Goal: Download file/media

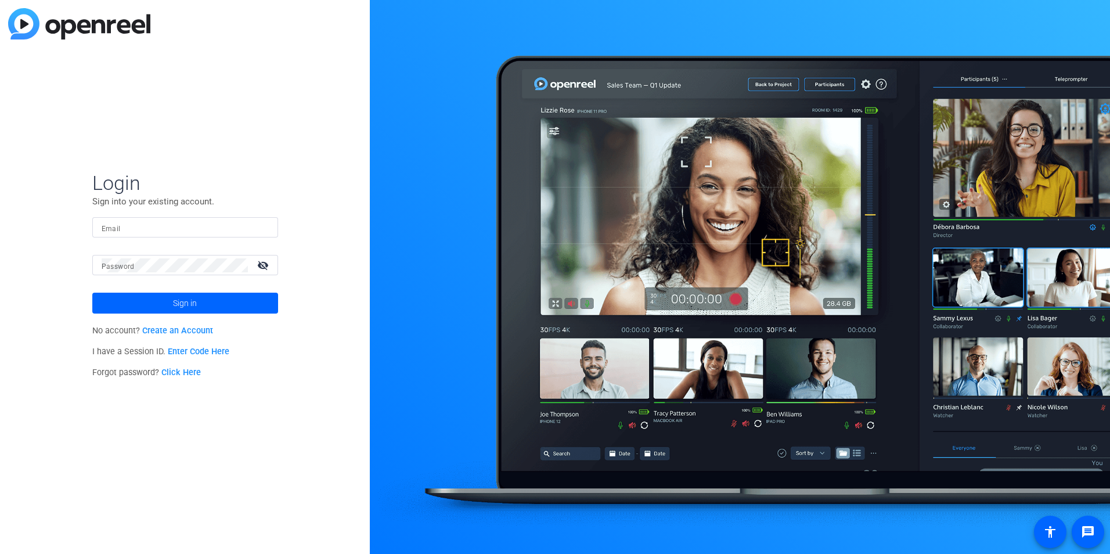
click at [122, 228] on input "Email" at bounding box center [185, 228] width 167 height 14
type input "[EMAIL_ADDRESS][DOMAIN_NAME]"
click at [127, 262] on mat-label "Password" at bounding box center [118, 266] width 33 height 8
click at [261, 265] on mat-icon "visibility_off" at bounding box center [264, 265] width 28 height 17
click at [209, 301] on span at bounding box center [185, 303] width 186 height 28
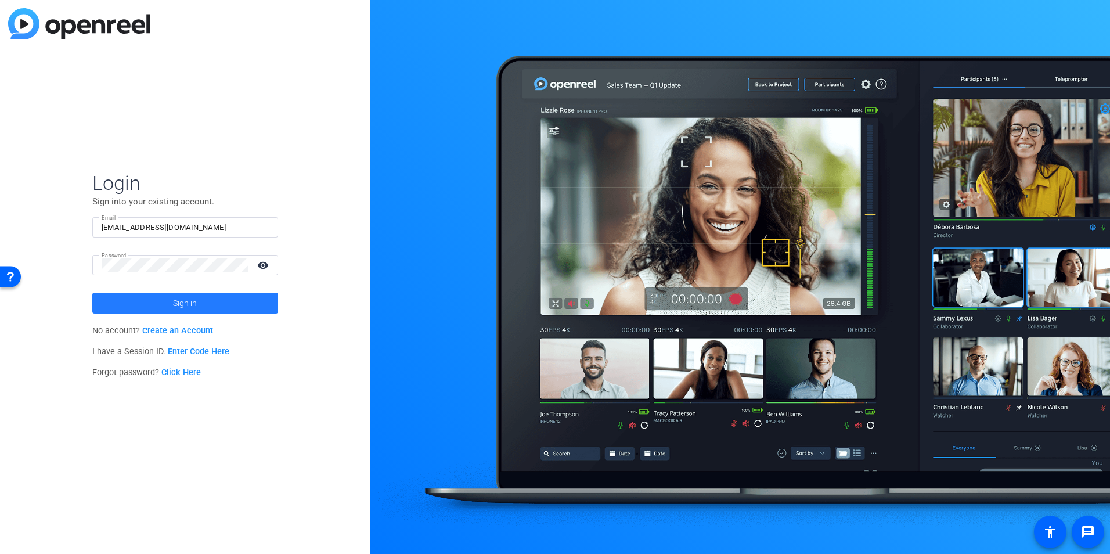
click at [204, 302] on span at bounding box center [185, 303] width 186 height 28
click at [189, 306] on span "Sign in" at bounding box center [185, 302] width 24 height 29
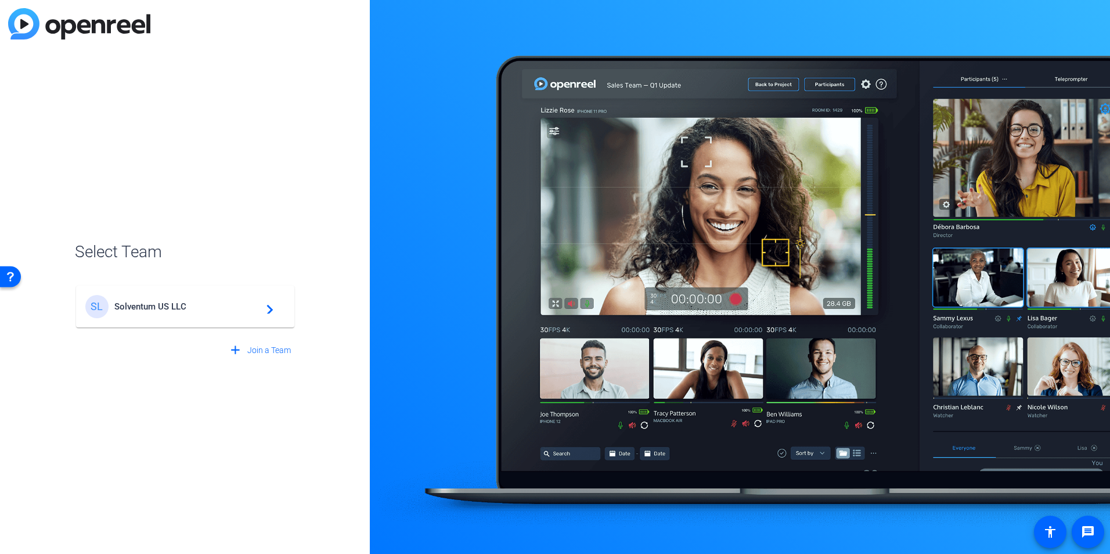
click at [154, 305] on span "Solventum US LLC" at bounding box center [186, 306] width 145 height 10
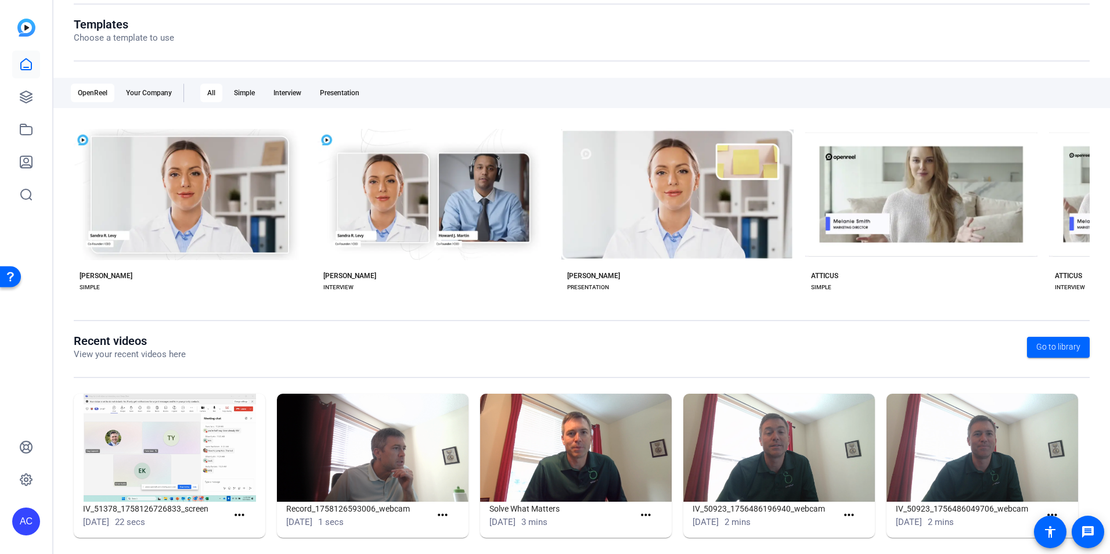
scroll to position [132, 0]
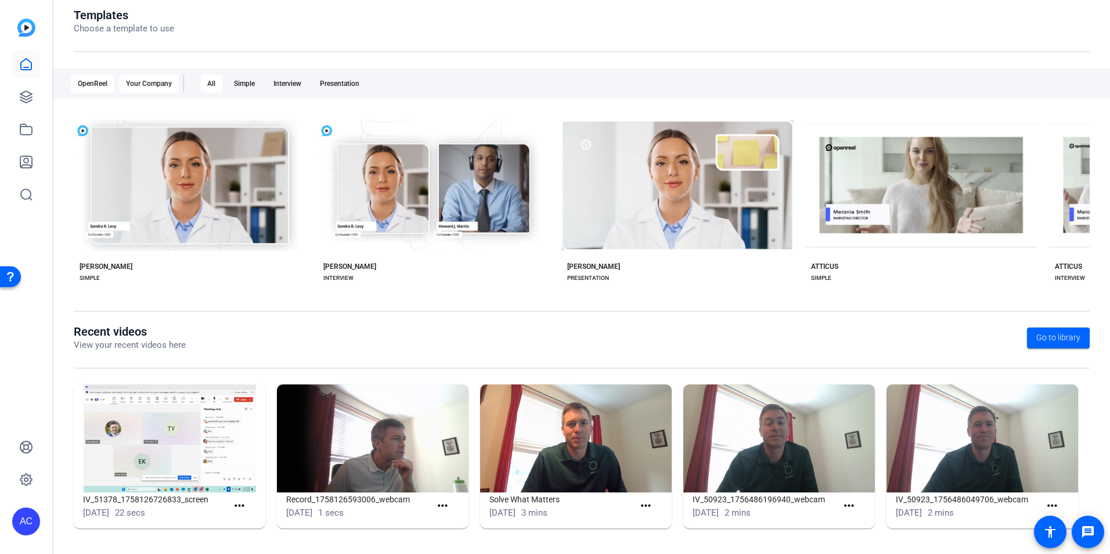
click at [160, 81] on div "Your Company" at bounding box center [149, 83] width 60 height 19
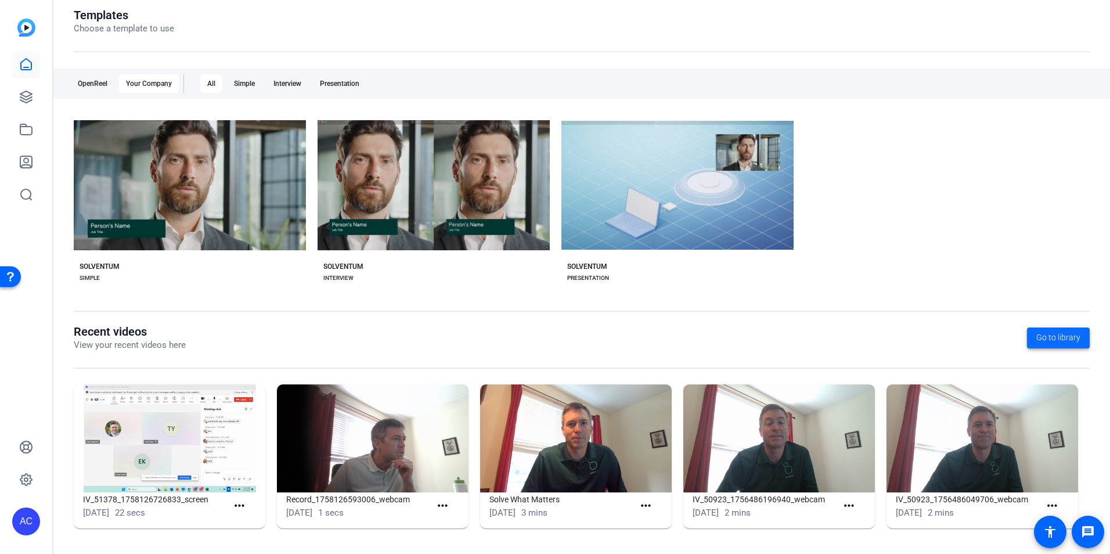
click at [1047, 342] on span "Go to library" at bounding box center [1058, 337] width 44 height 12
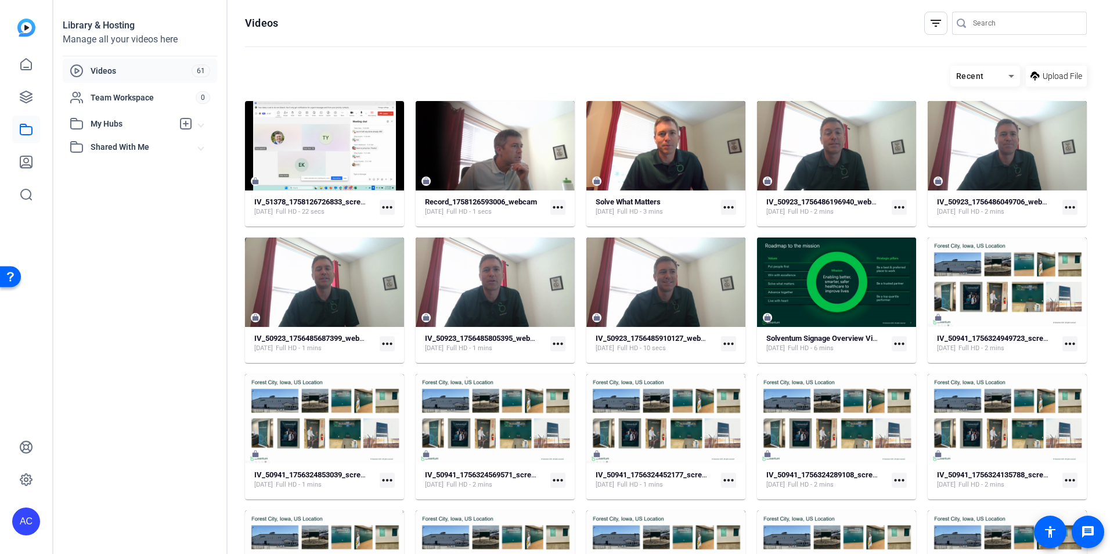
click at [108, 68] on span "Videos" at bounding box center [141, 71] width 101 height 12
click at [106, 71] on span "Videos" at bounding box center [141, 71] width 101 height 12
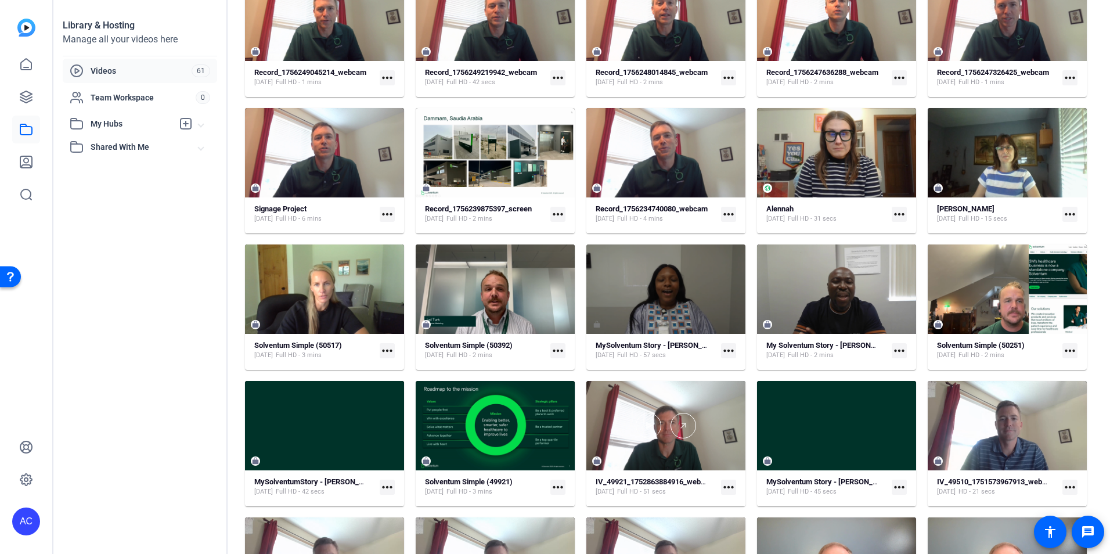
scroll to position [672, 0]
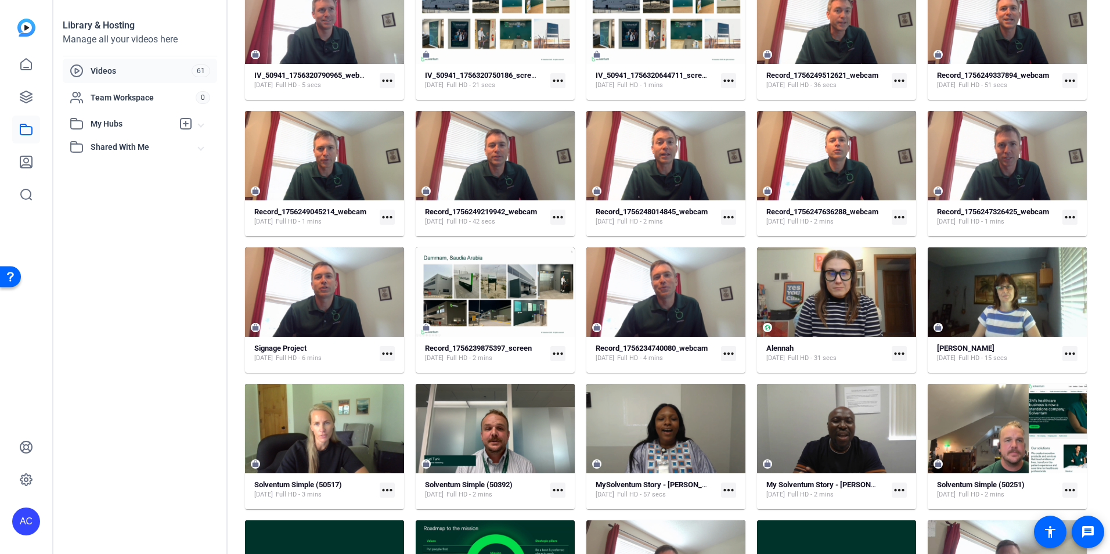
click at [98, 145] on span "Shared With Me" at bounding box center [145, 147] width 108 height 12
click at [106, 121] on span "My Hubs" at bounding box center [132, 124] width 82 height 12
click at [132, 100] on span "Team Workspace" at bounding box center [143, 98] width 105 height 12
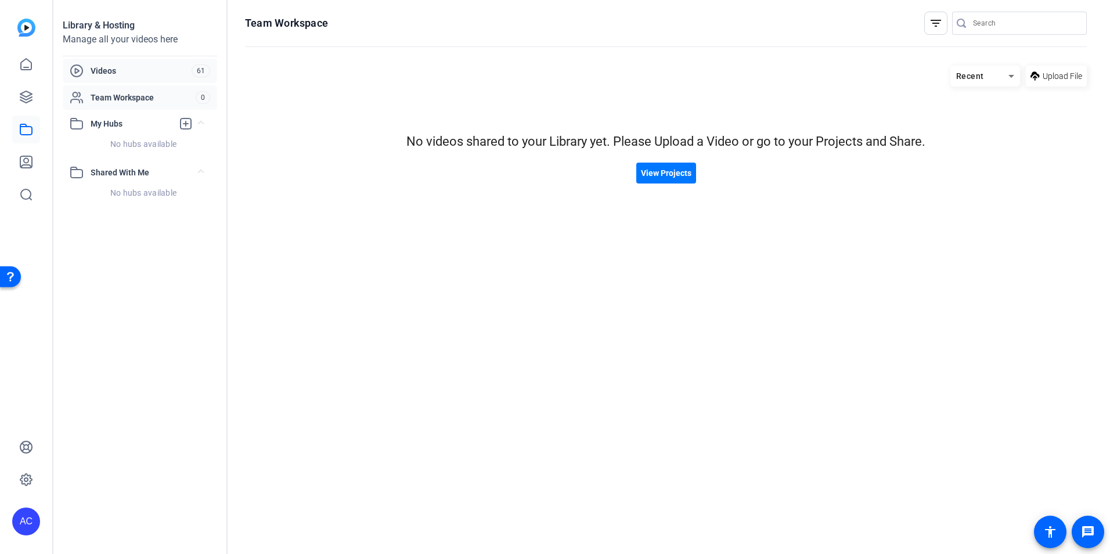
click at [92, 67] on span "Videos" at bounding box center [141, 71] width 101 height 12
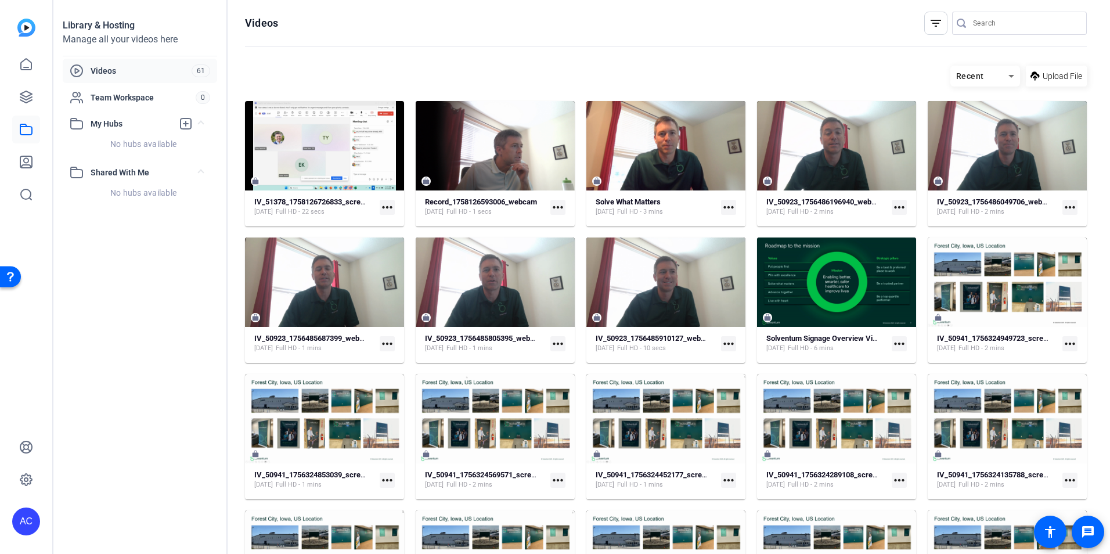
click at [77, 67] on icon at bounding box center [77, 71] width 14 height 14
click at [1004, 75] on icon at bounding box center [1011, 76] width 14 height 14
click at [983, 117] on span "Newest First" at bounding box center [976, 117] width 45 height 14
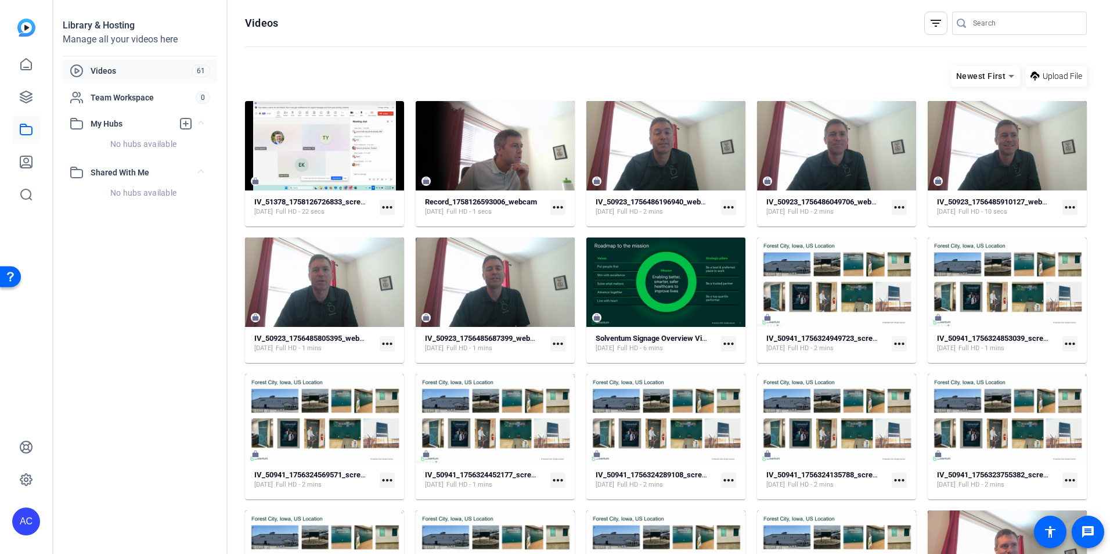
click at [100, 70] on span "Videos" at bounding box center [141, 71] width 101 height 12
click at [24, 63] on icon at bounding box center [26, 64] width 14 height 14
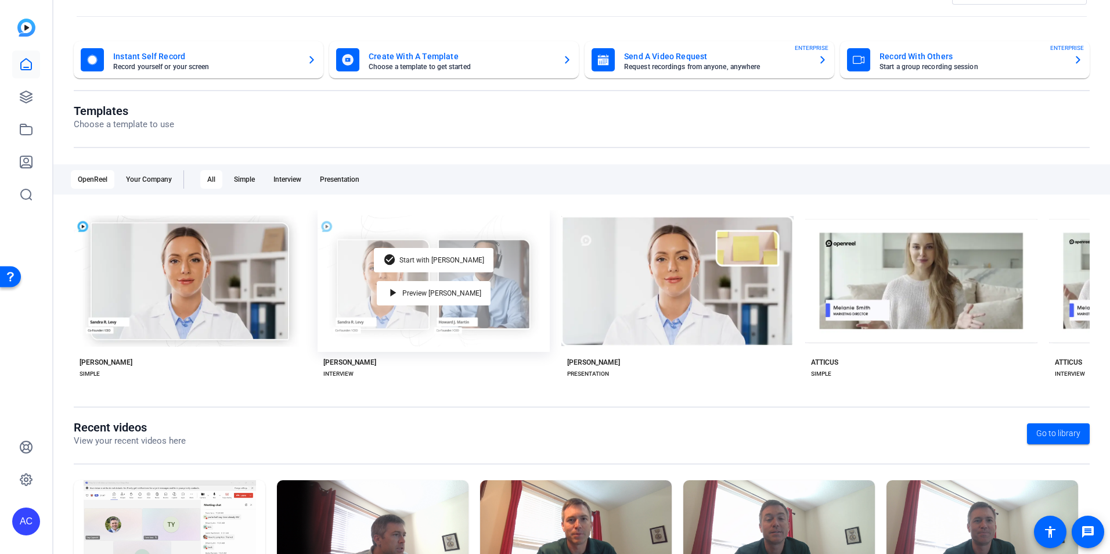
scroll to position [132, 0]
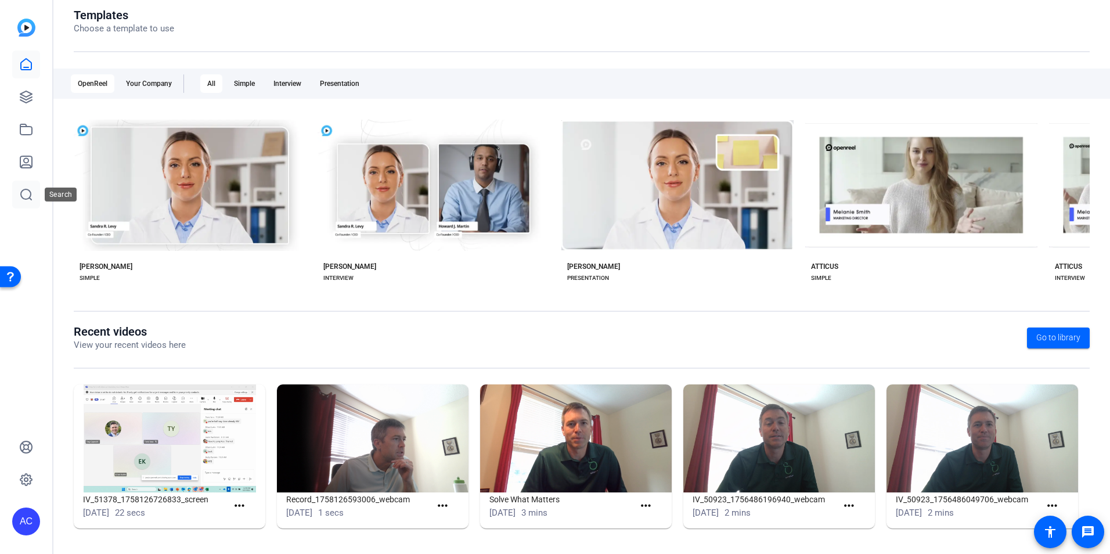
click at [24, 187] on icon at bounding box center [26, 194] width 14 height 14
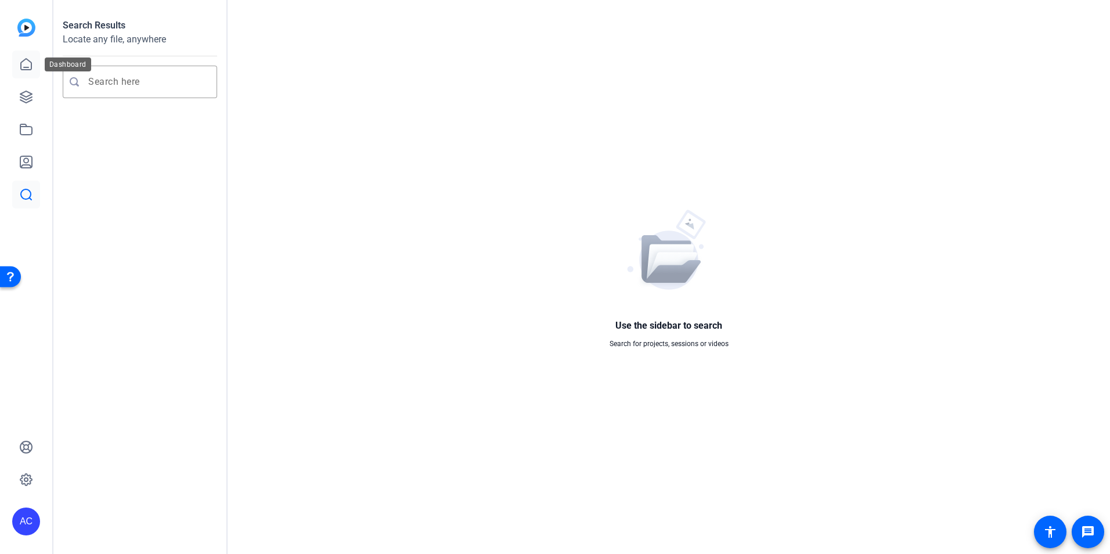
click at [21, 64] on icon at bounding box center [26, 64] width 10 height 11
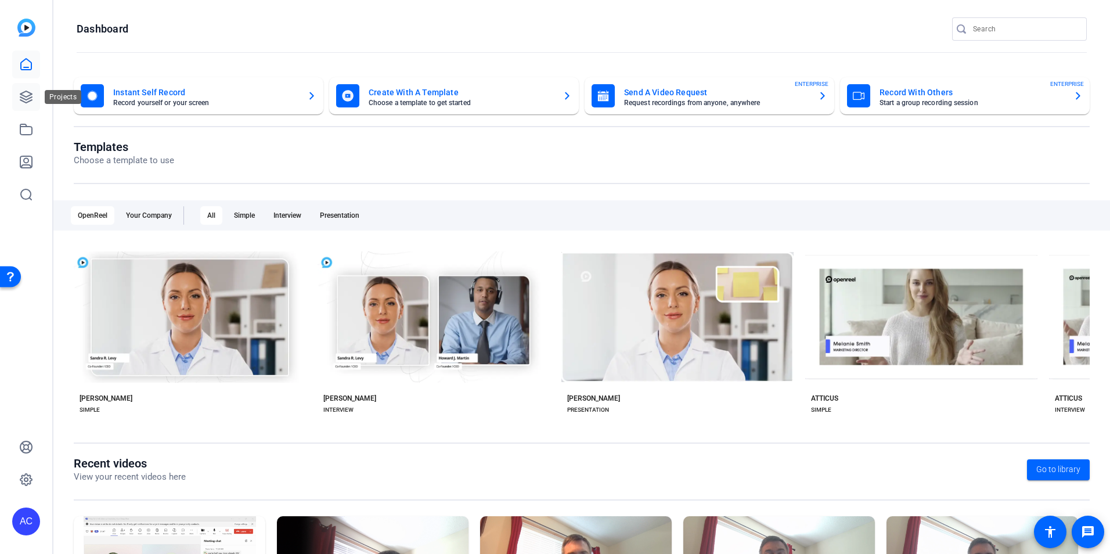
click at [28, 93] on icon at bounding box center [26, 97] width 14 height 14
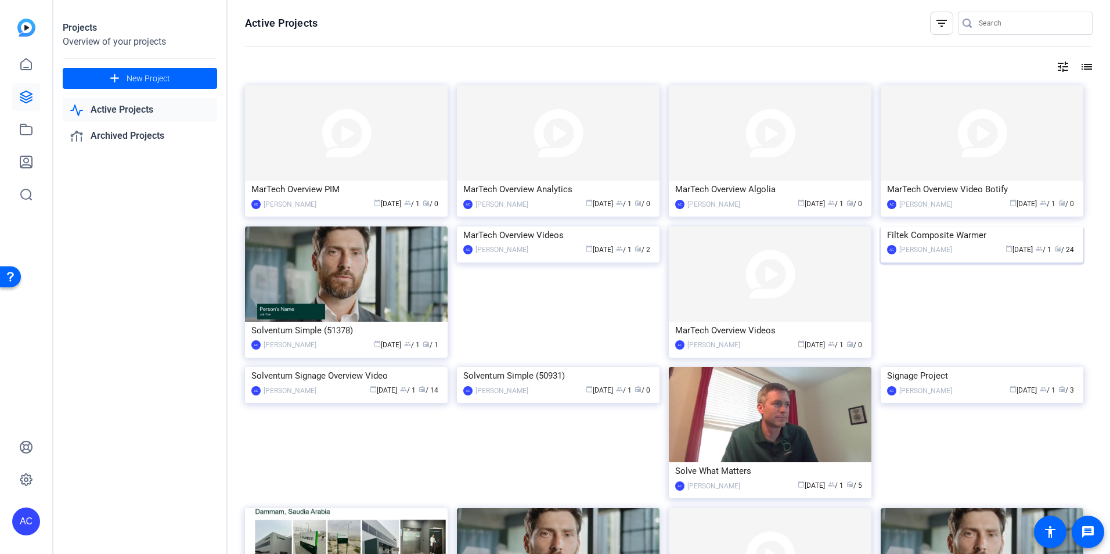
click at [968, 244] on div "Filtek Composite Warmer" at bounding box center [982, 234] width 190 height 17
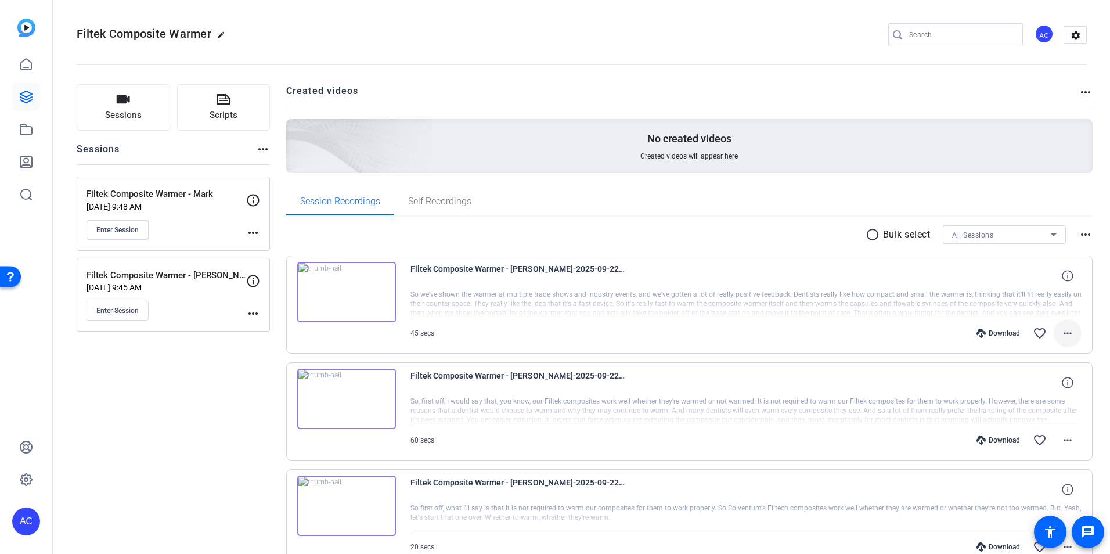
click at [1060, 330] on mat-icon "more_horiz" at bounding box center [1067, 333] width 14 height 14
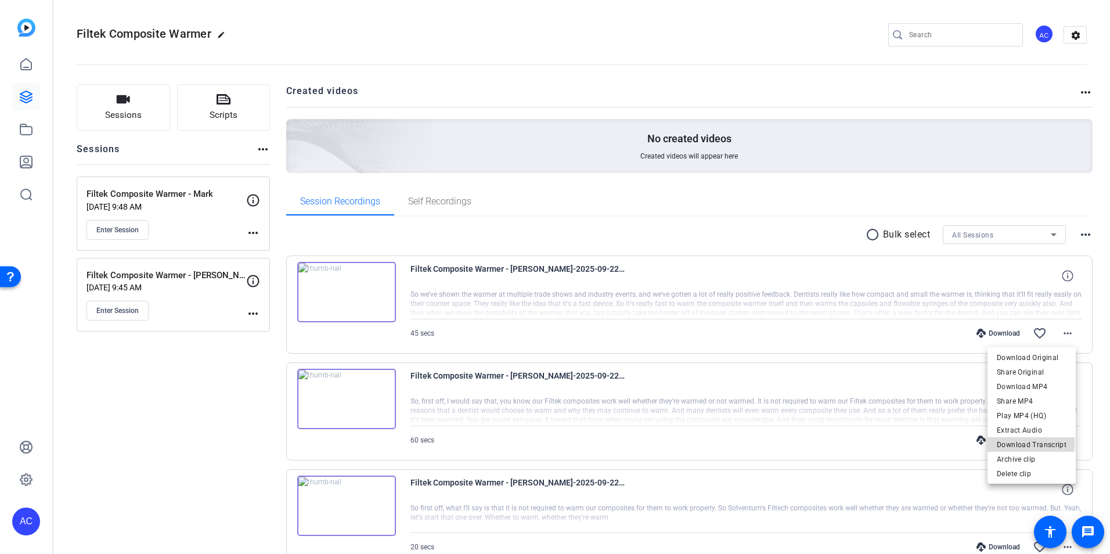
click at [1019, 443] on span "Download Transcript" at bounding box center [1032, 445] width 70 height 14
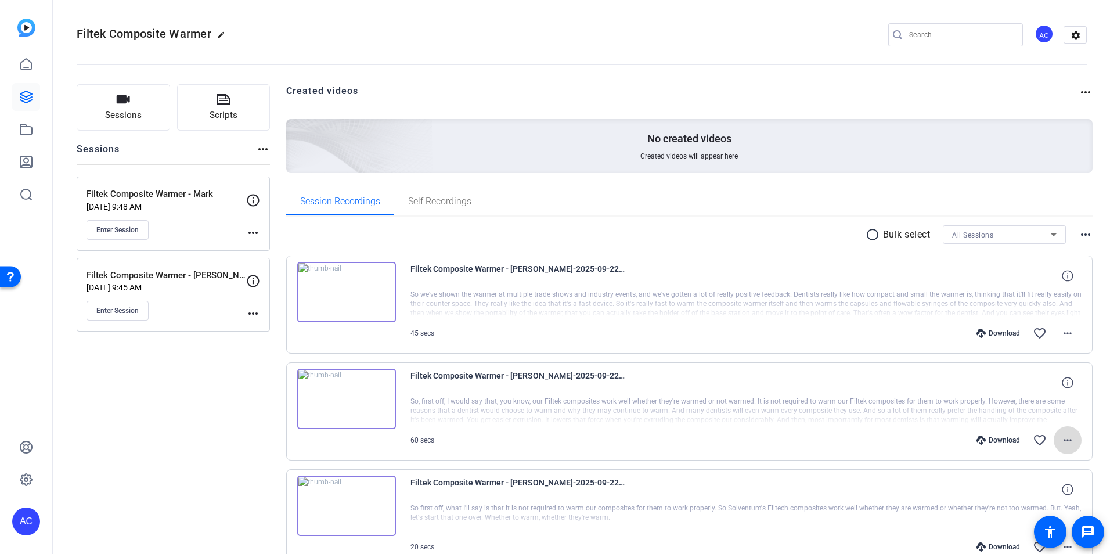
click at [1060, 438] on mat-icon "more_horiz" at bounding box center [1067, 440] width 14 height 14
click at [1026, 330] on span "Download MP4" at bounding box center [1032, 329] width 70 height 14
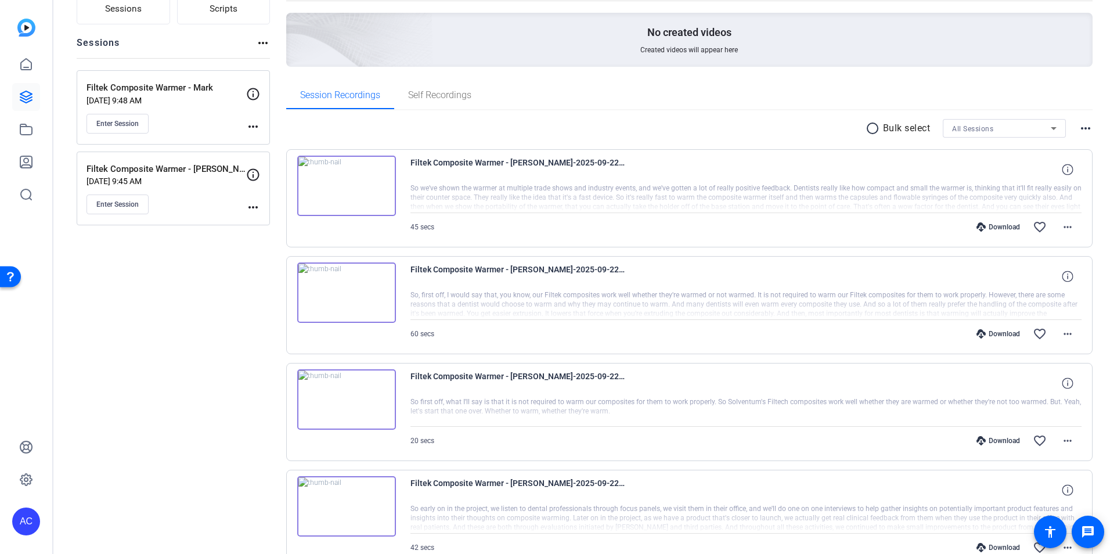
scroll to position [116, 0]
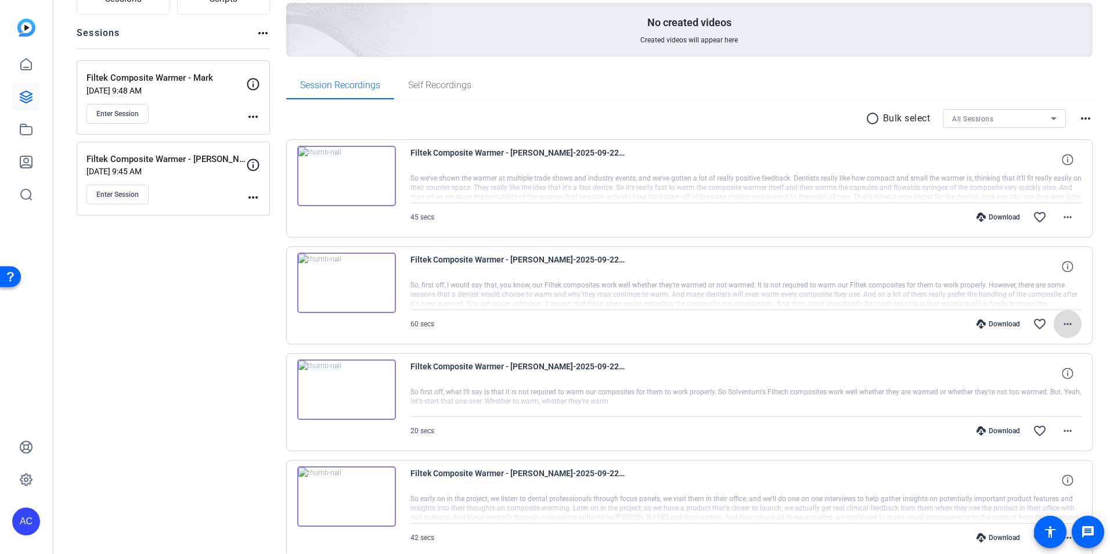
click at [1060, 326] on mat-icon "more_horiz" at bounding box center [1067, 324] width 14 height 14
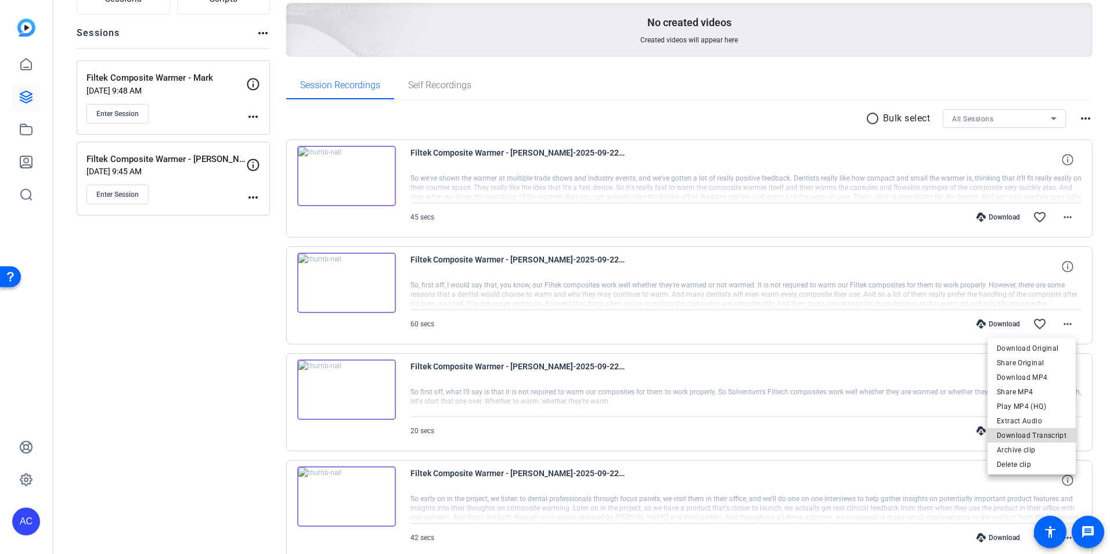
click at [1034, 432] on span "Download Transcript" at bounding box center [1032, 435] width 70 height 14
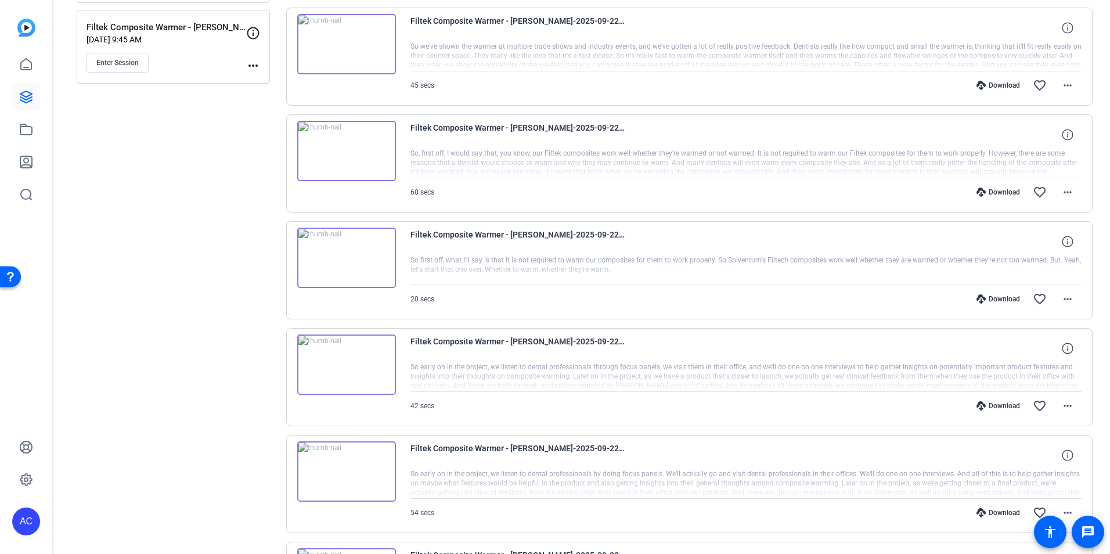
scroll to position [290, 0]
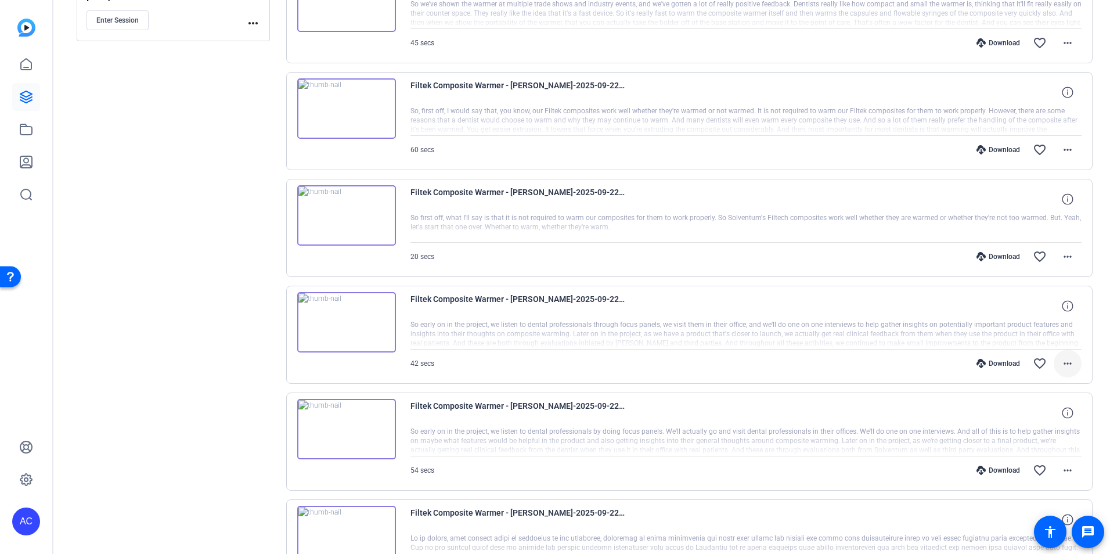
click at [1064, 362] on mat-icon "more_horiz" at bounding box center [1067, 363] width 14 height 14
click at [1041, 474] on span "Download Transcript" at bounding box center [1032, 475] width 70 height 14
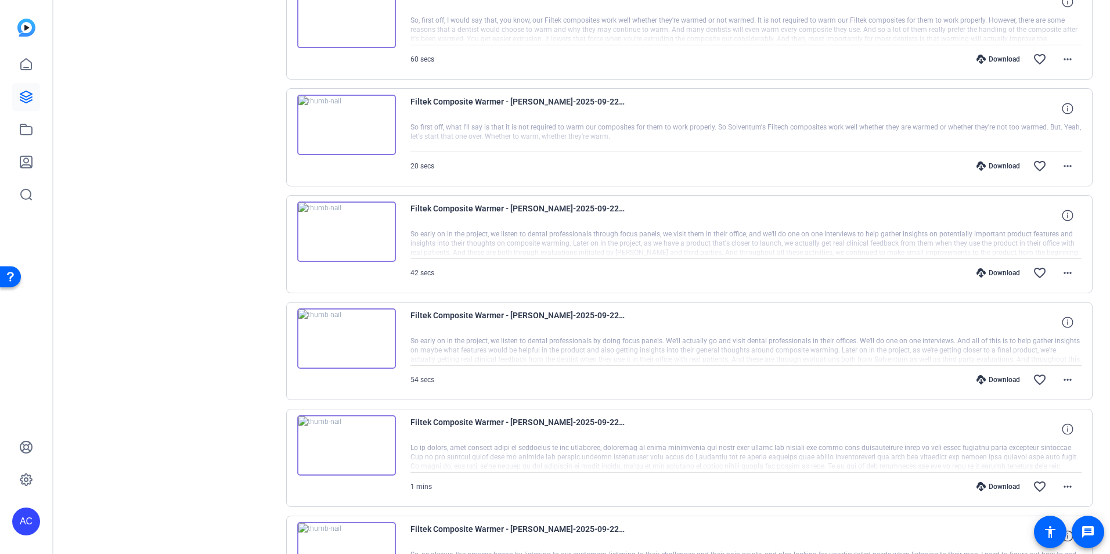
scroll to position [406, 0]
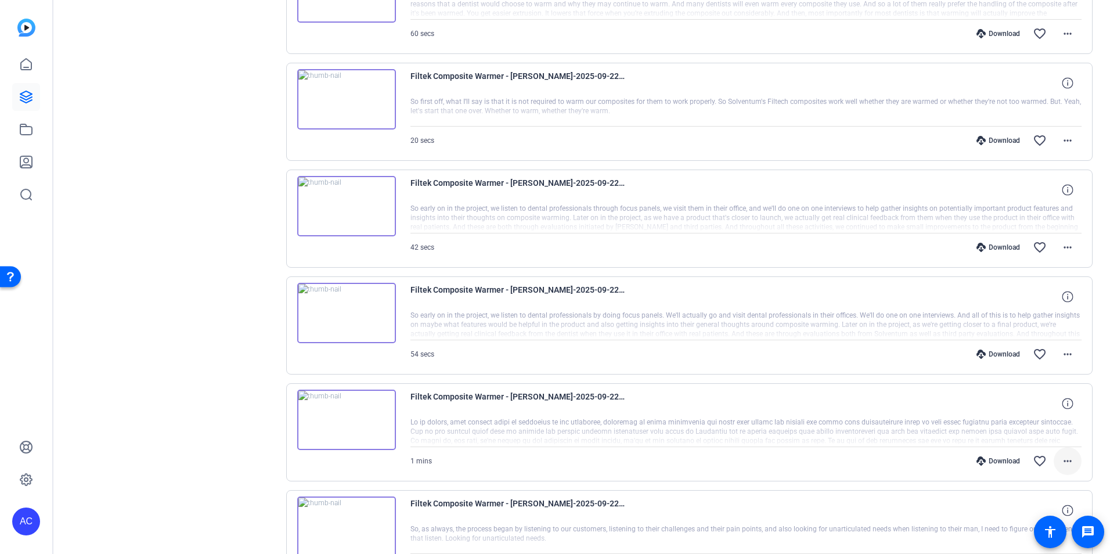
click at [1063, 460] on mat-icon "more_horiz" at bounding box center [1067, 461] width 14 height 14
click at [1036, 404] on span "Download Transcript" at bounding box center [1032, 408] width 70 height 14
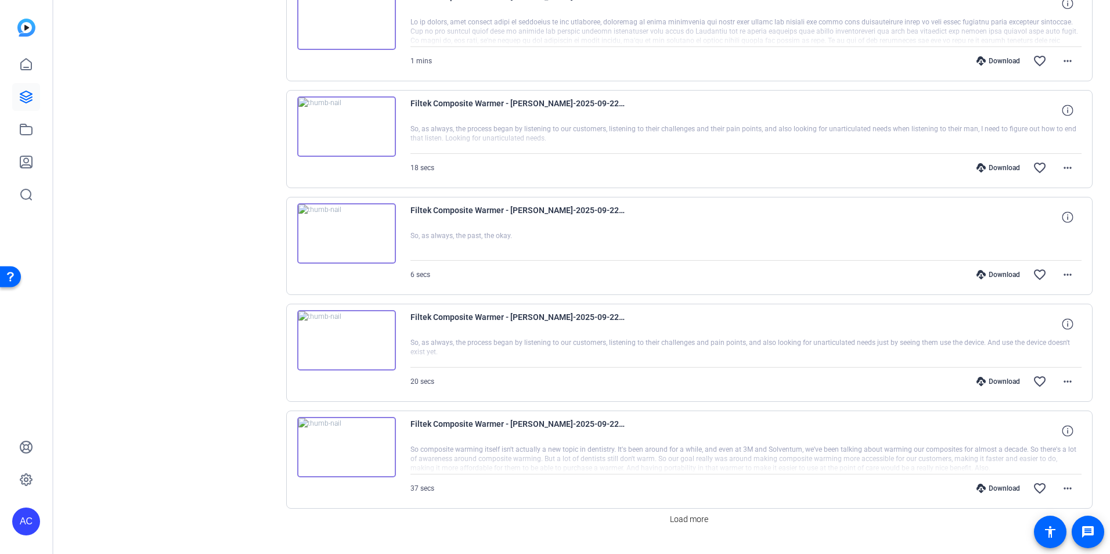
scroll to position [813, 0]
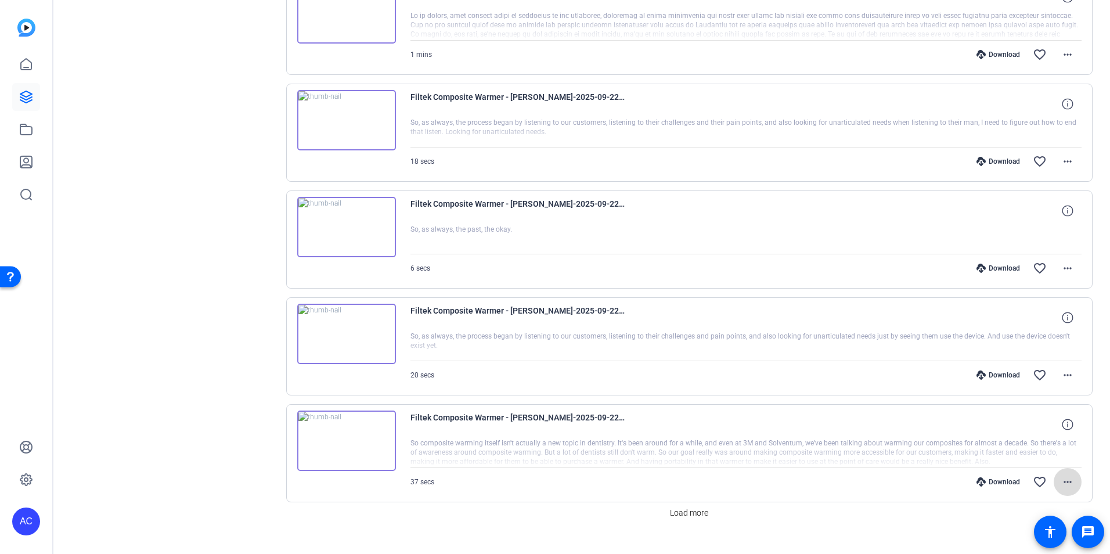
click at [1060, 482] on mat-icon "more_horiz" at bounding box center [1067, 482] width 14 height 14
click at [1034, 426] on span "Download Transcript" at bounding box center [1032, 429] width 70 height 14
click at [690, 514] on span "Load more" at bounding box center [689, 513] width 38 height 12
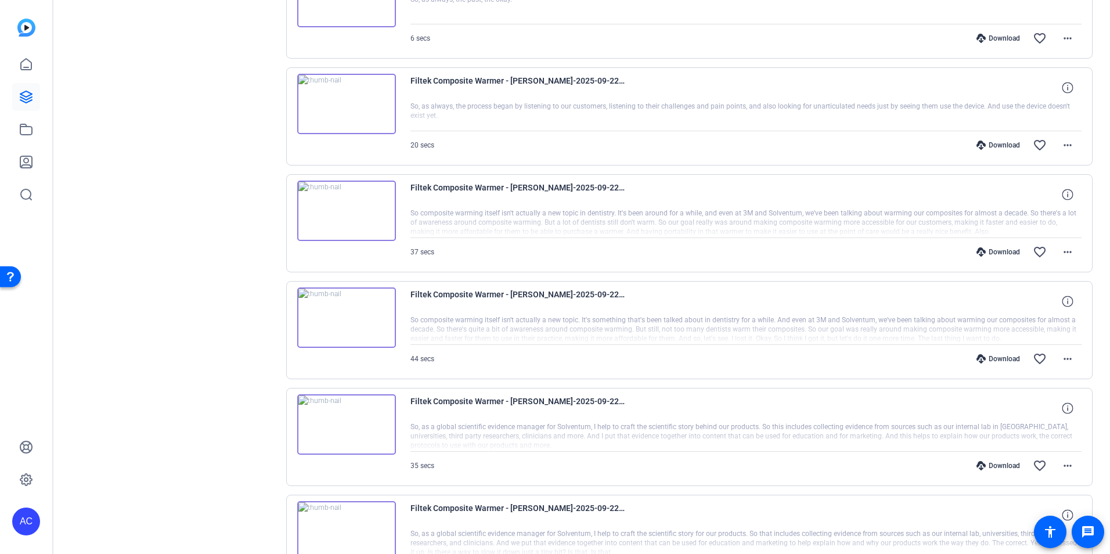
scroll to position [1045, 0]
click at [1064, 458] on mat-icon "more_horiz" at bounding box center [1067, 463] width 14 height 14
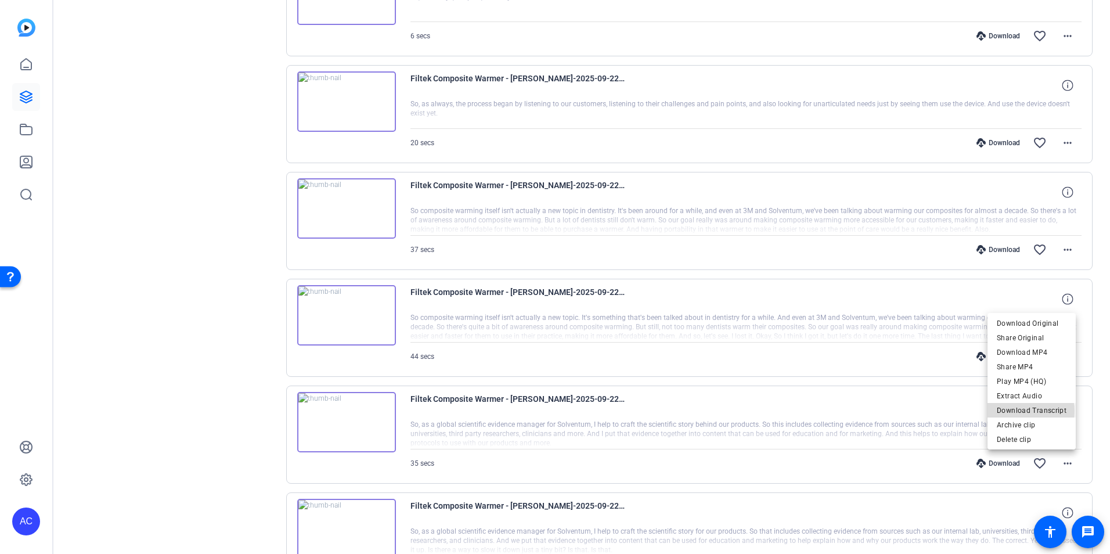
click at [1019, 410] on span "Download Transcript" at bounding box center [1032, 410] width 70 height 14
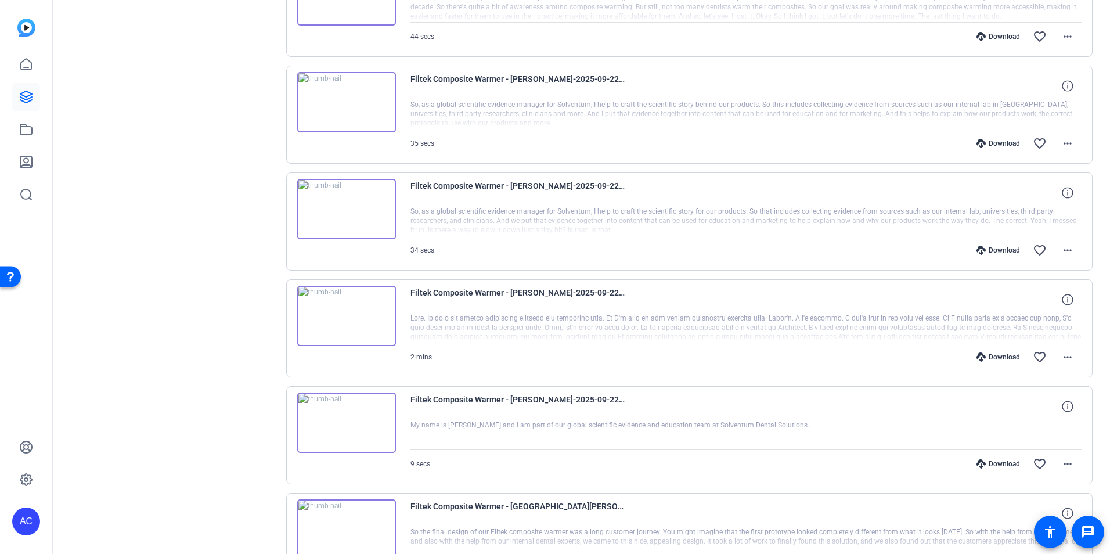
scroll to position [1393, 0]
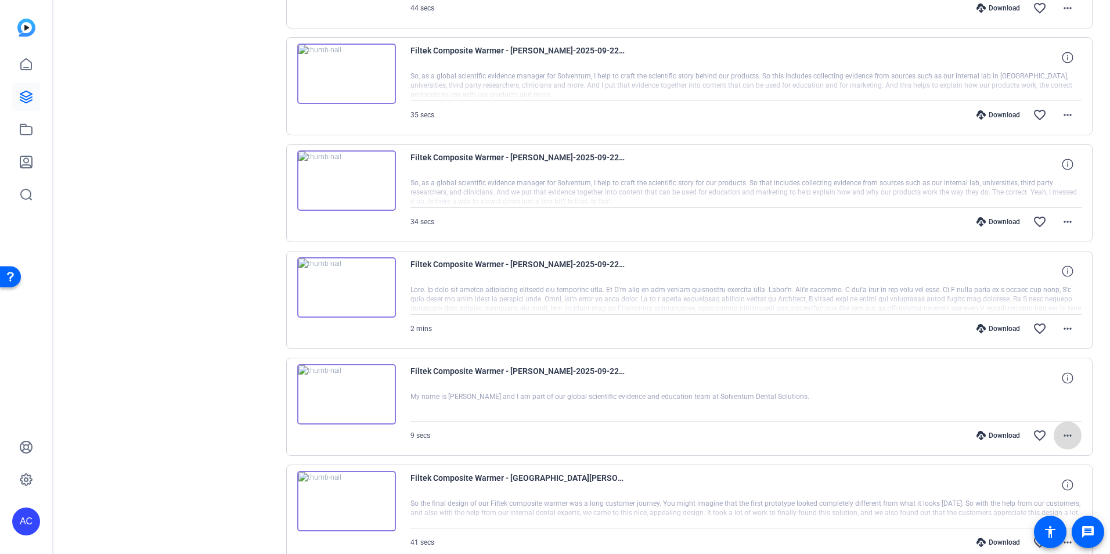
click at [1066, 433] on mat-icon "more_horiz" at bounding box center [1067, 435] width 14 height 14
click at [477, 407] on div at bounding box center [555, 277] width 1110 height 554
drag, startPoint x: 413, startPoint y: 399, endPoint x: 409, endPoint y: 394, distance: 6.8
click at [413, 400] on div at bounding box center [746, 406] width 672 height 29
drag, startPoint x: 412, startPoint y: 394, endPoint x: 504, endPoint y: 397, distance: 92.3
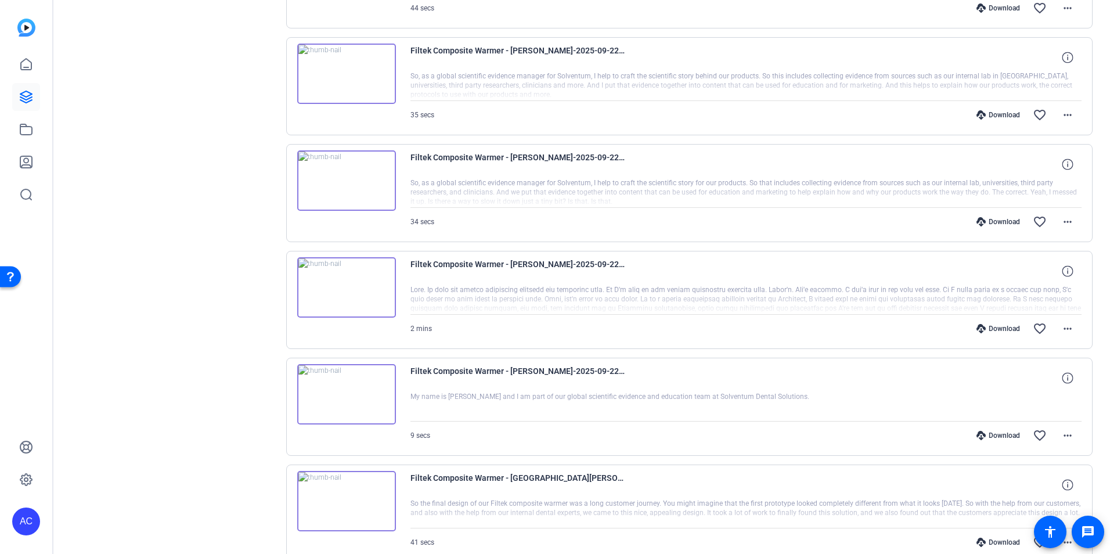
click at [504, 397] on div at bounding box center [746, 406] width 672 height 29
click at [1061, 435] on mat-icon "more_horiz" at bounding box center [1067, 435] width 14 height 14
click at [1014, 376] on span "Download Transcript" at bounding box center [1032, 383] width 70 height 14
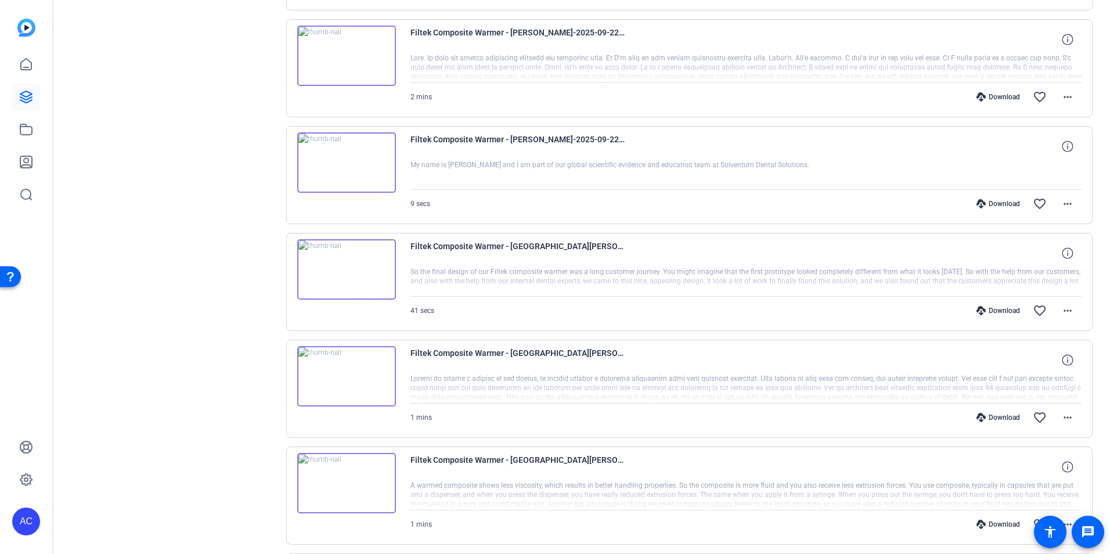
scroll to position [1625, 0]
click at [1060, 309] on mat-icon "more_horiz" at bounding box center [1067, 310] width 14 height 14
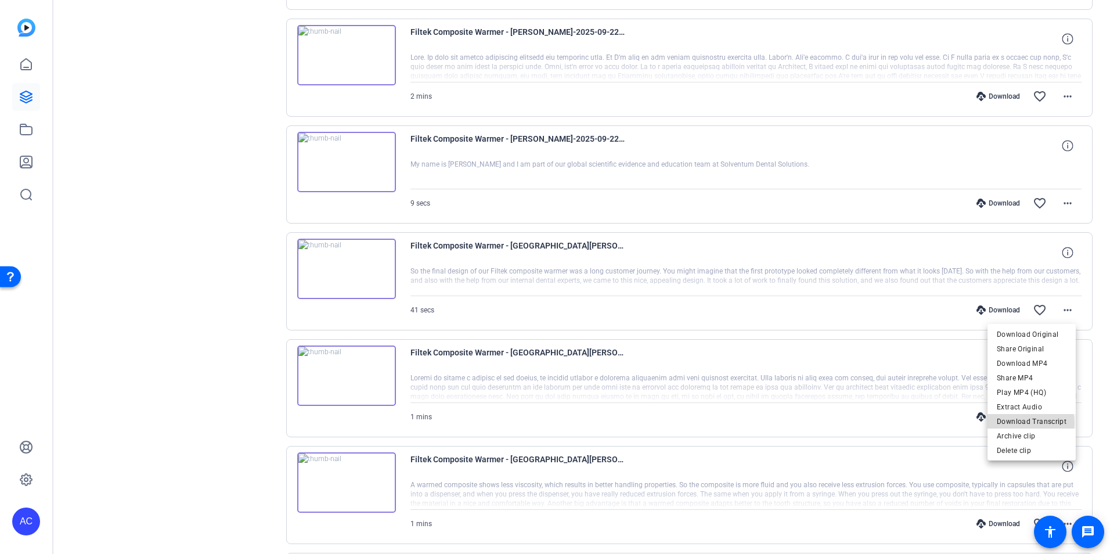
click at [1023, 423] on span "Download Transcript" at bounding box center [1032, 421] width 70 height 14
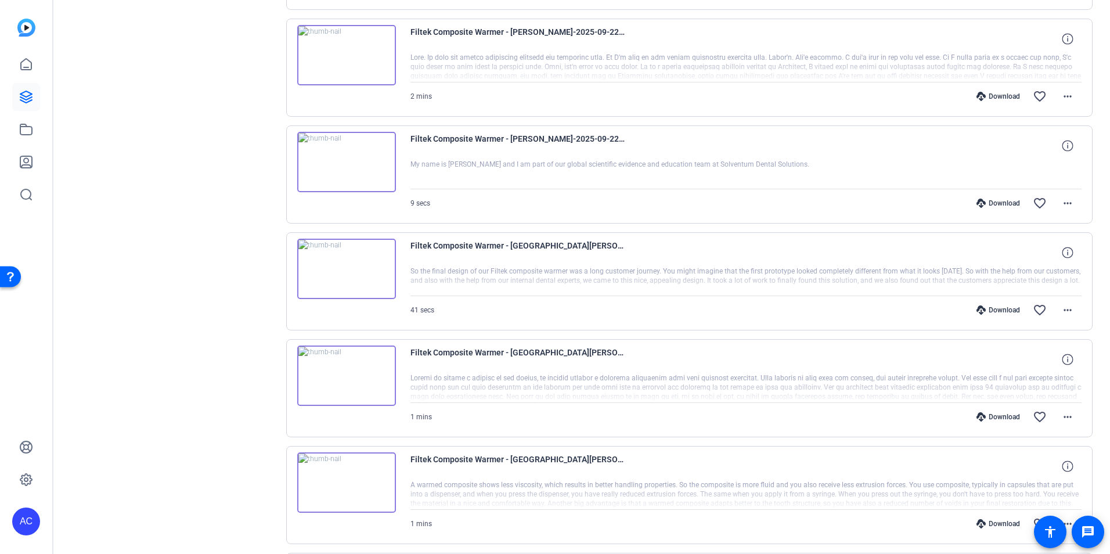
click at [623, 395] on div at bounding box center [746, 387] width 672 height 29
click at [1060, 419] on mat-icon "more_horiz" at bounding box center [1067, 417] width 14 height 14
click at [1020, 365] on span "Download Transcript" at bounding box center [1032, 364] width 70 height 14
click at [715, 457] on div "Filtek Composite Warmer - [GEOGRAPHIC_DATA][PERSON_NAME]-2025-09-18-10-07-20-83…" at bounding box center [746, 466] width 672 height 28
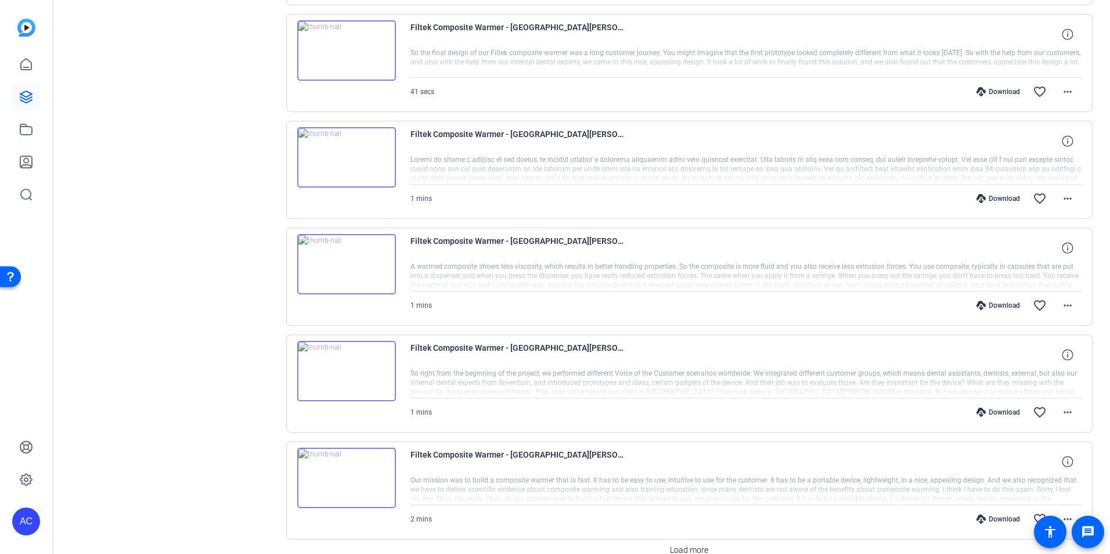
scroll to position [1857, 0]
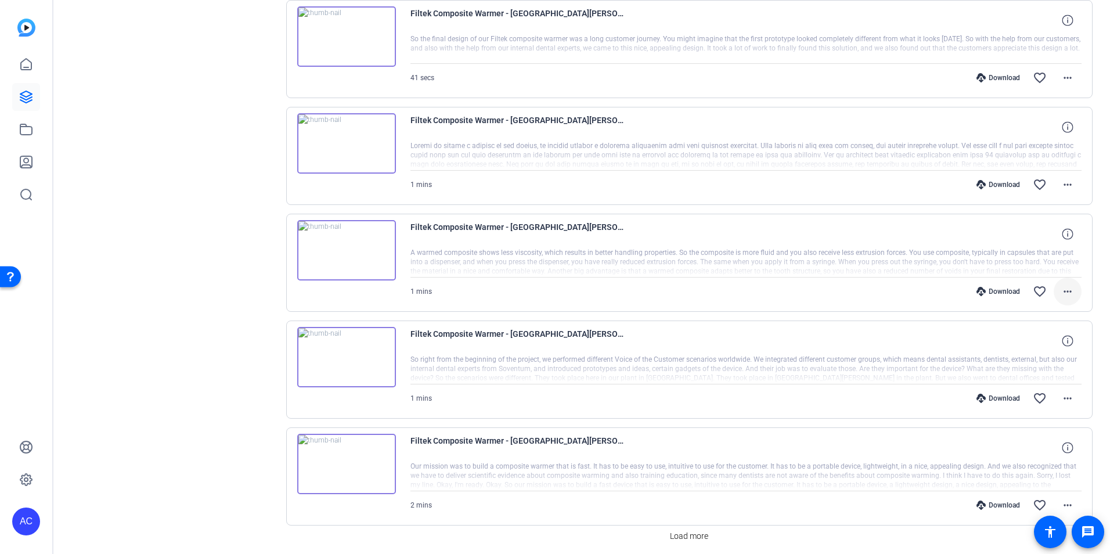
click at [1062, 294] on mat-icon "more_horiz" at bounding box center [1067, 291] width 14 height 14
click at [1035, 398] on span "Download Transcript" at bounding box center [1032, 403] width 70 height 14
click at [817, 401] on div "Download favorite_border more_horiz" at bounding box center [846, 398] width 470 height 28
click at [1060, 397] on mat-icon "more_horiz" at bounding box center [1067, 398] width 14 height 14
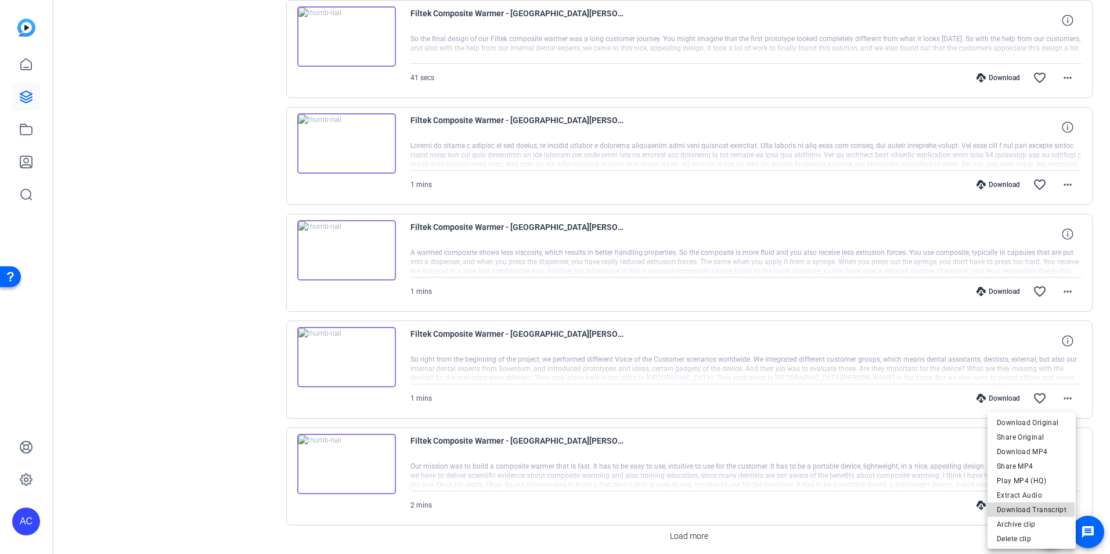
click at [1032, 510] on span "Download Transcript" at bounding box center [1032, 510] width 70 height 14
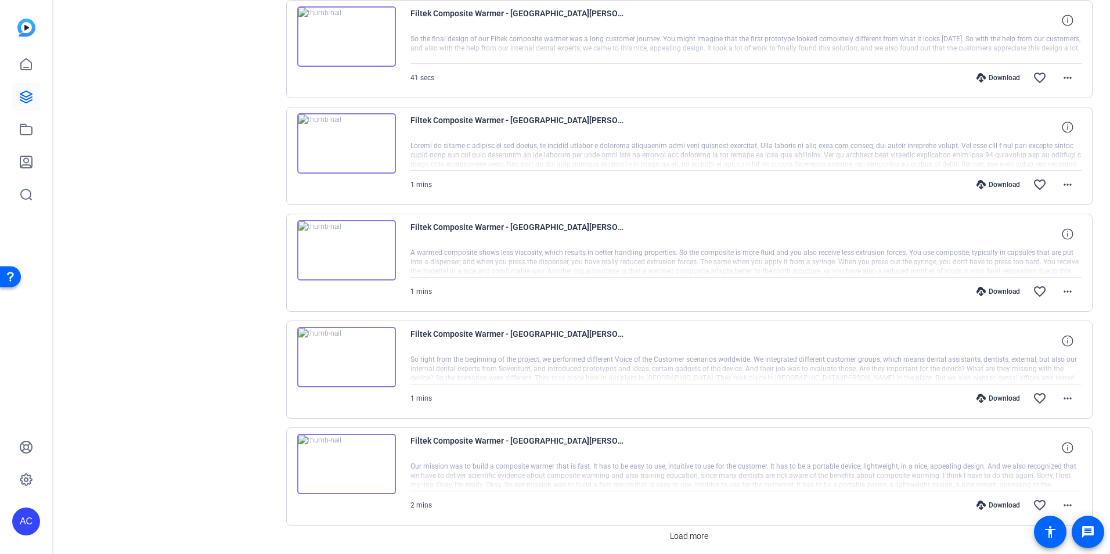
scroll to position [1902, 0]
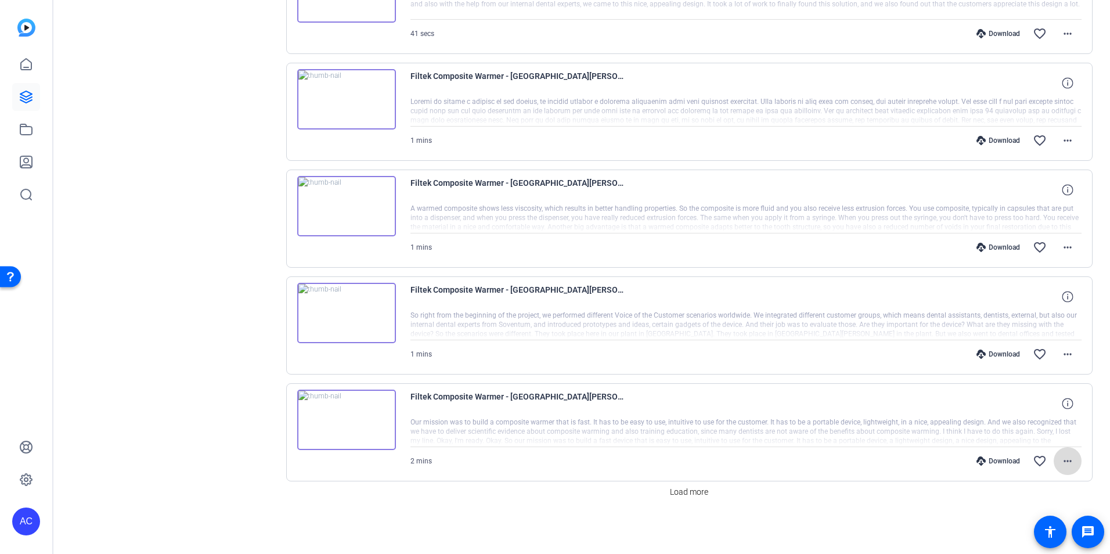
click at [1065, 460] on mat-icon "more_horiz" at bounding box center [1067, 461] width 14 height 14
click at [1022, 406] on span "Download Transcript" at bounding box center [1032, 408] width 70 height 14
click at [687, 492] on span "Load more" at bounding box center [689, 492] width 38 height 12
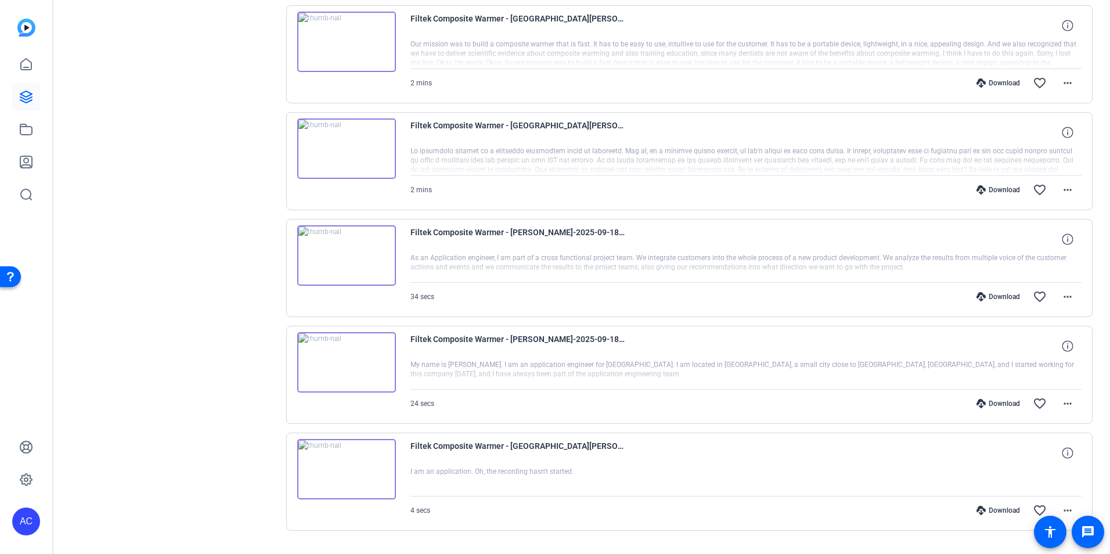
scroll to position [2308, 0]
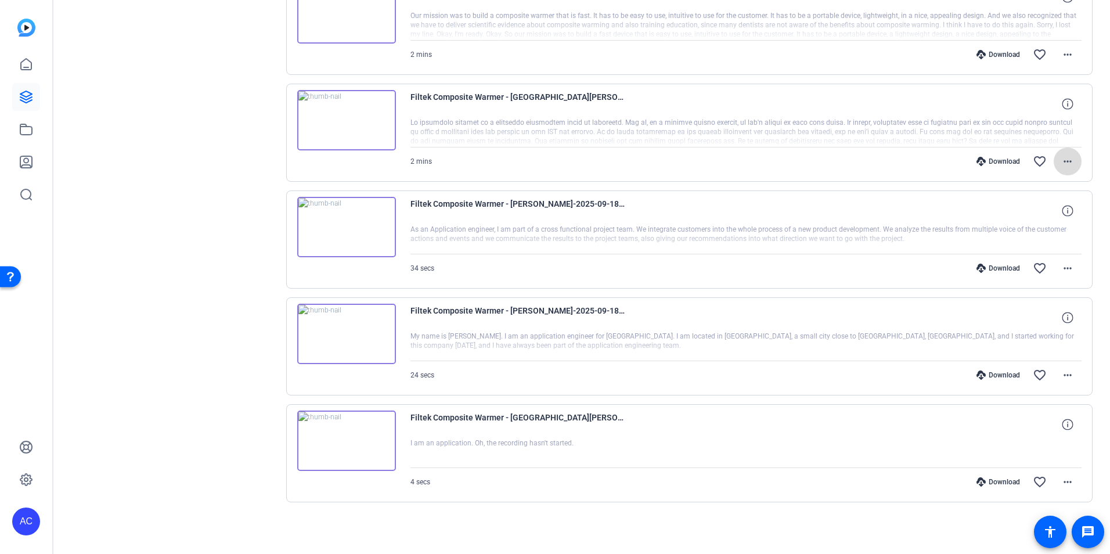
click at [1062, 161] on mat-icon "more_horiz" at bounding box center [1067, 161] width 14 height 14
click at [1025, 271] on span "Download Transcript" at bounding box center [1032, 273] width 70 height 14
click at [464, 363] on div "24 secs Download favorite_border more_horiz" at bounding box center [746, 375] width 672 height 28
click at [1065, 267] on mat-icon "more_horiz" at bounding box center [1067, 268] width 14 height 14
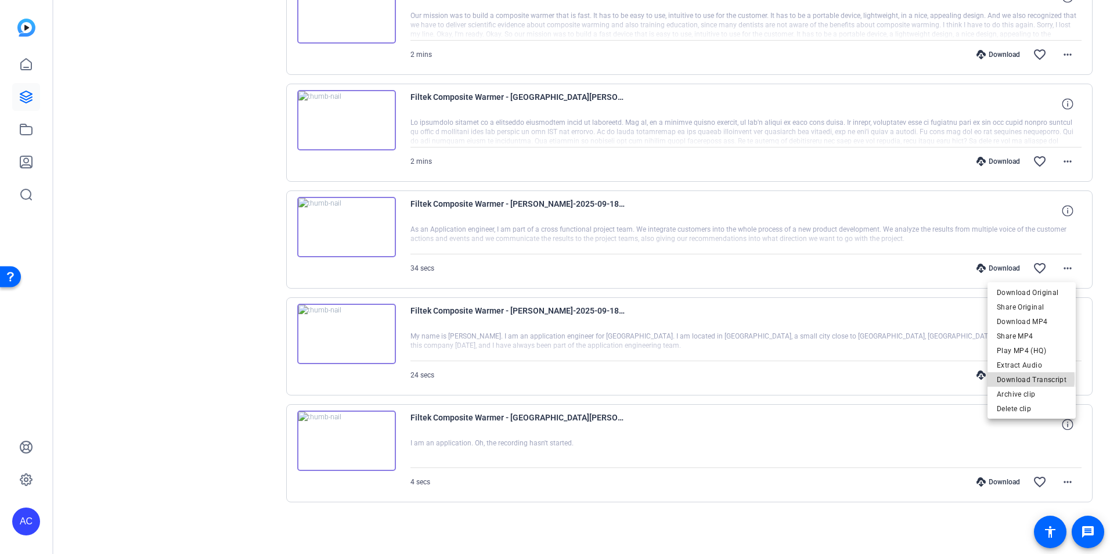
click at [1020, 378] on span "Download Transcript" at bounding box center [1032, 380] width 70 height 14
click at [595, 348] on div at bounding box center [746, 345] width 672 height 29
click at [1061, 376] on mat-icon "more_horiz" at bounding box center [1067, 375] width 14 height 14
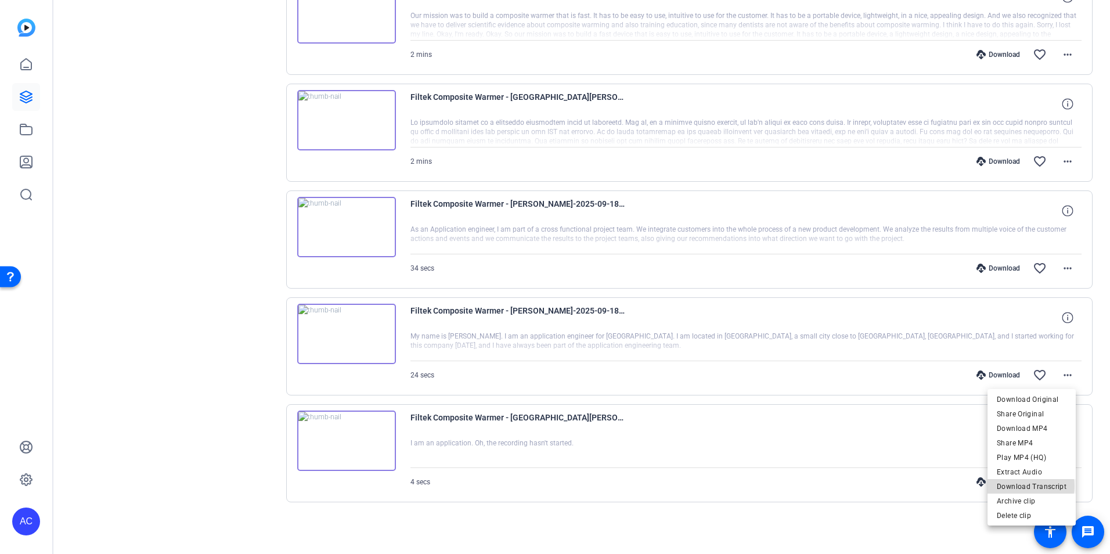
click at [1026, 486] on span "Download Transcript" at bounding box center [1032, 486] width 70 height 14
